Goal: Book appointment/travel/reservation

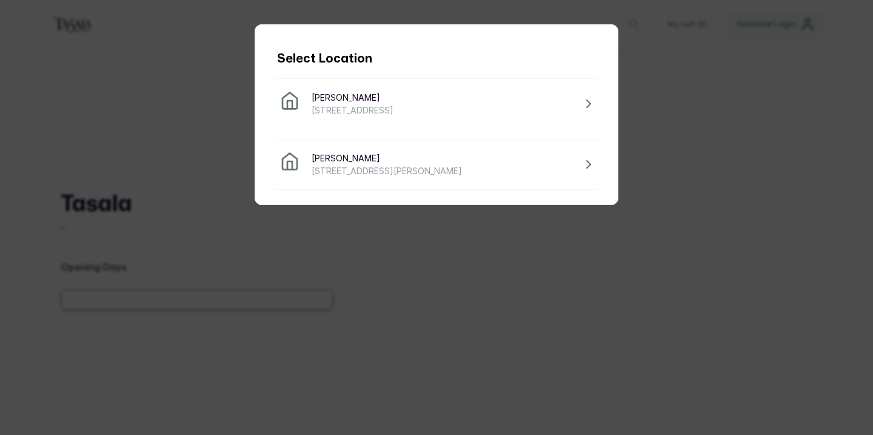
click at [573, 160] on div "Tasala Lekki 3a Tokunbo Omisore Street, Lekki, Nigeria" at bounding box center [436, 164] width 313 height 25
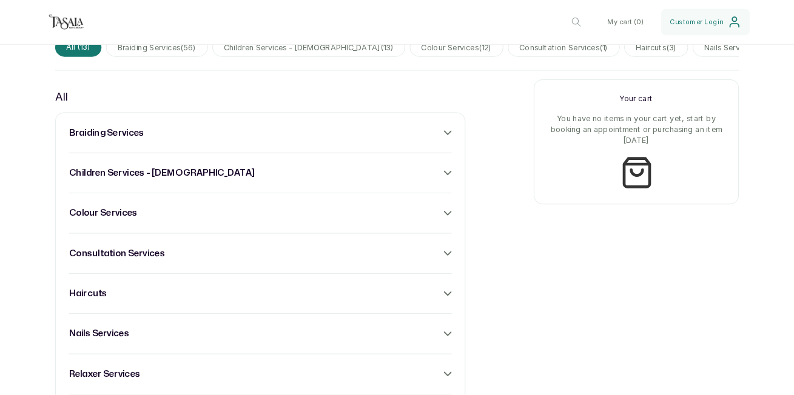
scroll to position [417, 0]
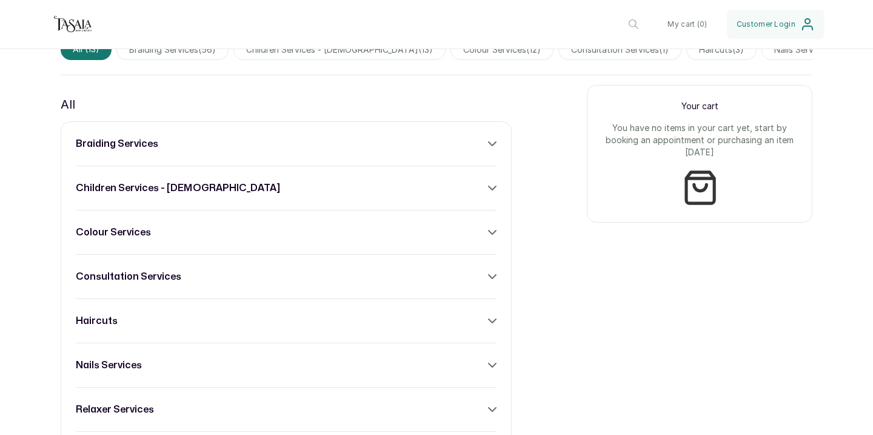
click at [197, 141] on div "braiding services" at bounding box center [286, 143] width 421 height 15
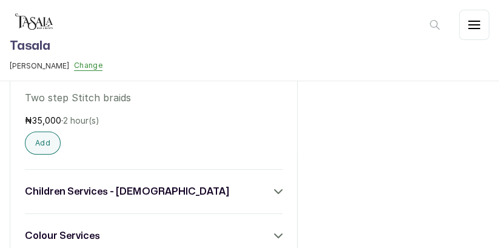
scroll to position [4959, 0]
click at [263, 184] on div "children services - 4 to 10 years old" at bounding box center [154, 191] width 258 height 15
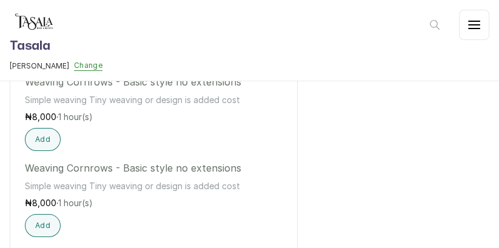
scroll to position [5923, 0]
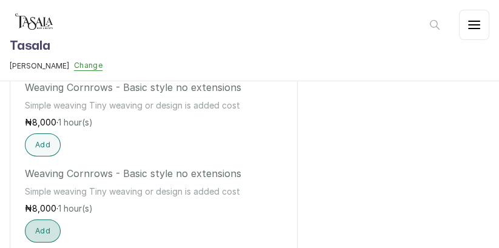
click at [36, 219] on button "Add" at bounding box center [43, 230] width 36 height 23
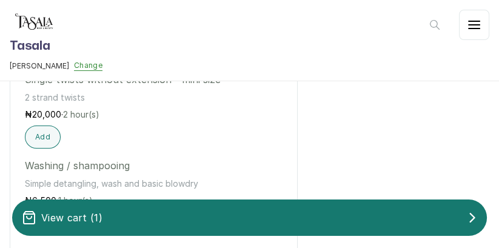
scroll to position [5760, 0]
click at [41, 211] on button "Add" at bounding box center [43, 222] width 36 height 23
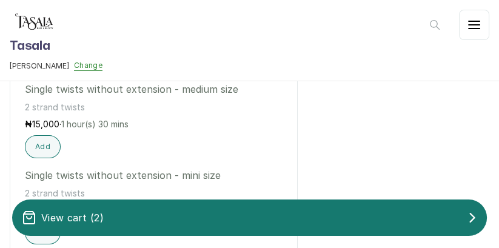
scroll to position [5661, 0]
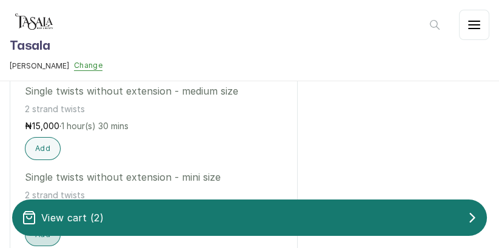
click at [46, 223] on button "Add" at bounding box center [43, 234] width 36 height 23
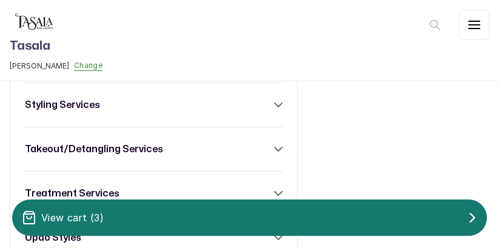
scroll to position [6405, 0]
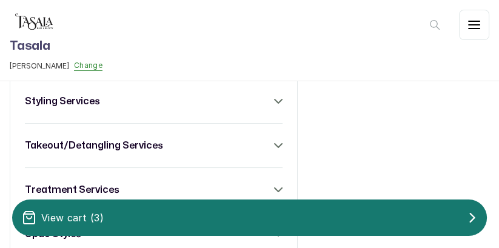
click at [84, 183] on h3 "treatment services" at bounding box center [72, 190] width 95 height 15
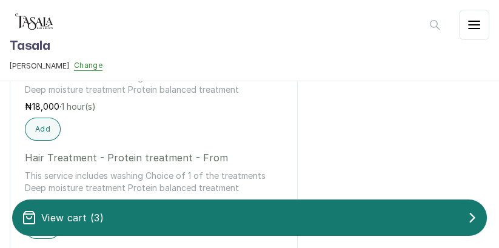
scroll to position [6659, 0]
click at [47, 215] on button "Add" at bounding box center [43, 226] width 36 height 23
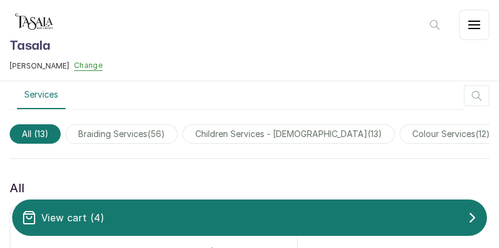
scroll to position [28, 0]
click at [116, 135] on span "braiding services ( 56 )" at bounding box center [121, 133] width 112 height 19
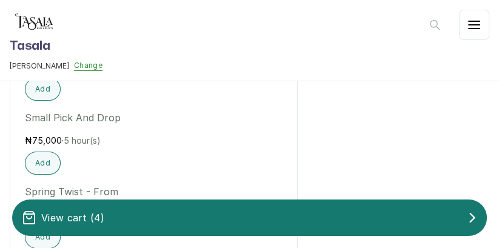
scroll to position [4165, 0]
